Goal: Task Accomplishment & Management: Use online tool/utility

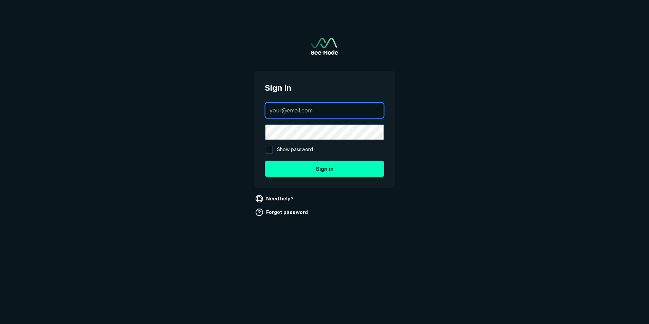
type input "[EMAIL_ADDRESS][DOMAIN_NAME]"
click at [271, 149] on input "Show password" at bounding box center [269, 150] width 8 height 8
click at [271, 149] on div at bounding box center [272, 147] width 6 height 6
click at [271, 149] on input "Show password" at bounding box center [269, 150] width 8 height 8
checkbox input "false"
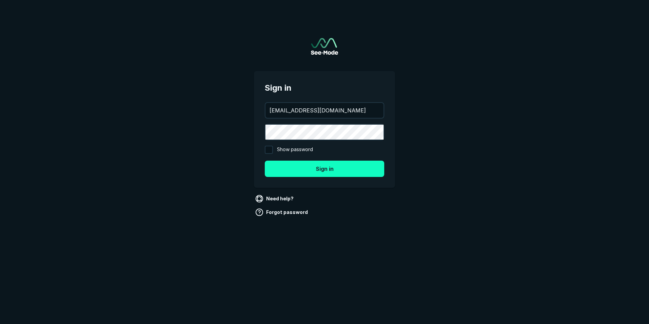
click at [308, 171] on button "Sign in" at bounding box center [324, 169] width 119 height 16
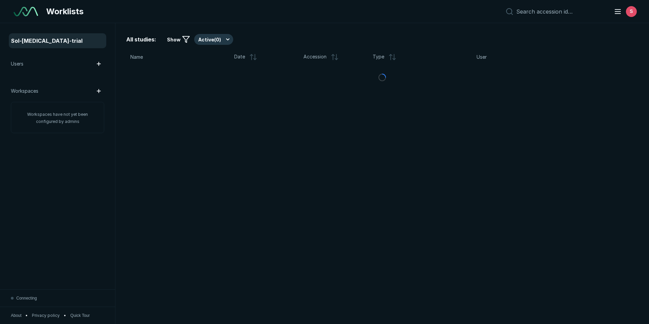
scroll to position [2102, 3165]
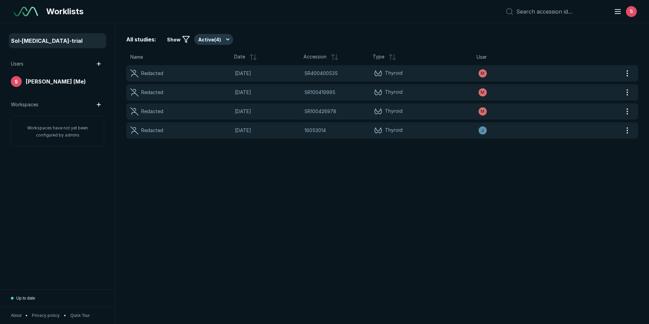
click at [23, 300] on span "Up to date" at bounding box center [25, 298] width 19 height 6
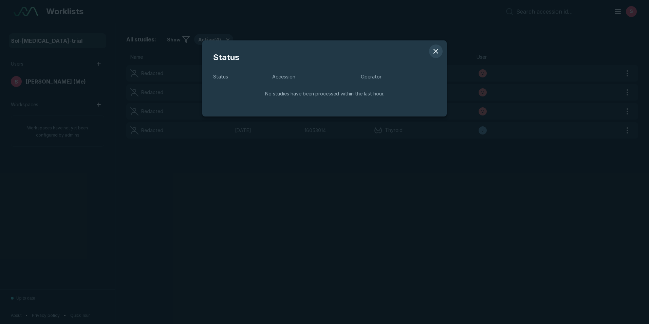
click at [437, 53] on button "modal" at bounding box center [436, 51] width 14 height 14
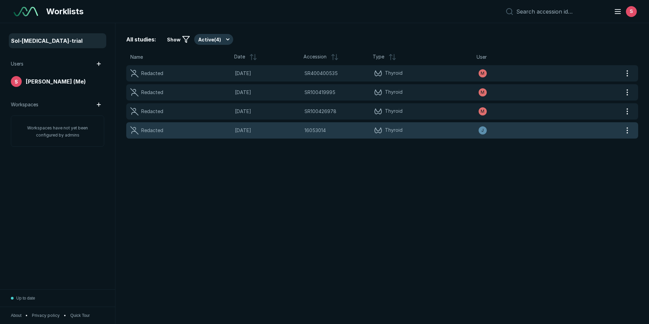
click at [634, 130] on div at bounding box center [629, 130] width 14 height 11
click at [628, 128] on button "button" at bounding box center [627, 130] width 11 height 11
click at [436, 129] on span "Thyroid" at bounding box center [426, 130] width 105 height 8
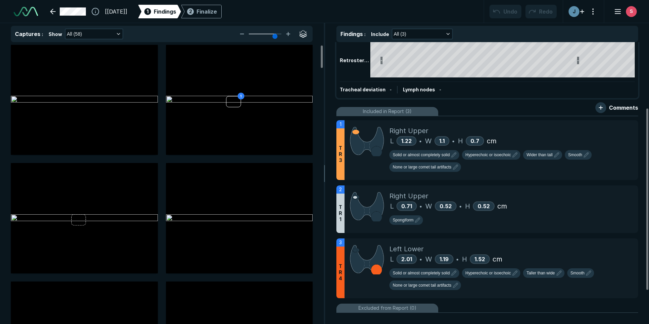
scroll to position [102, 0]
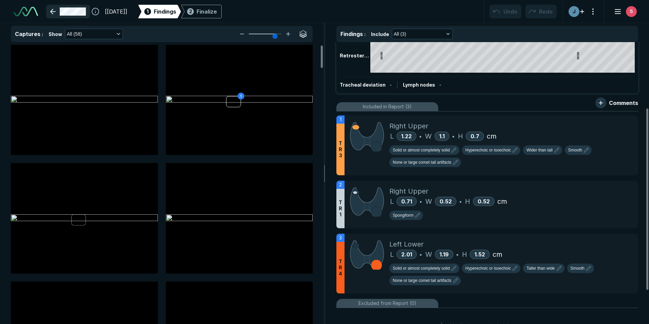
click at [54, 10] on link at bounding box center [68, 12] width 44 height 14
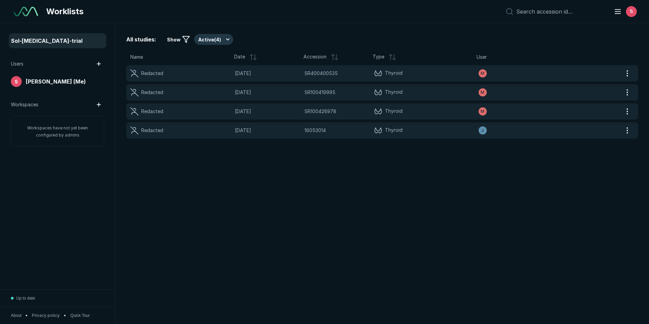
scroll to position [2102, 3165]
